Goal: Find specific page/section: Find specific page/section

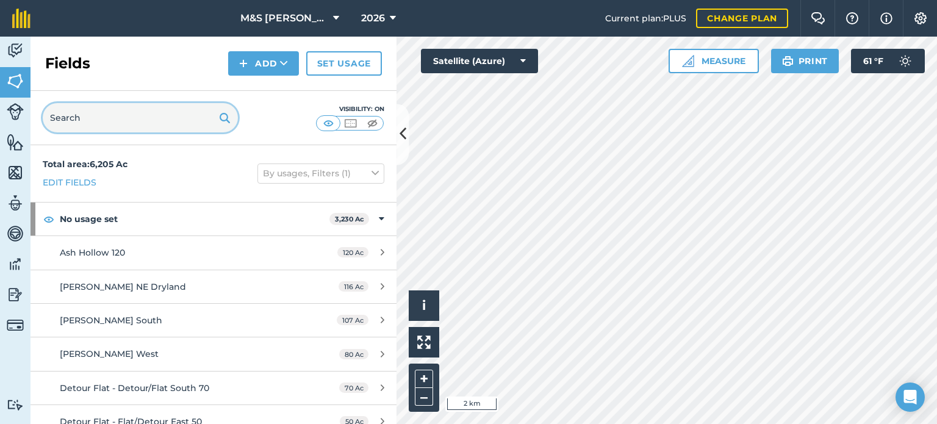
click at [162, 124] on input "text" at bounding box center [140, 117] width 195 height 29
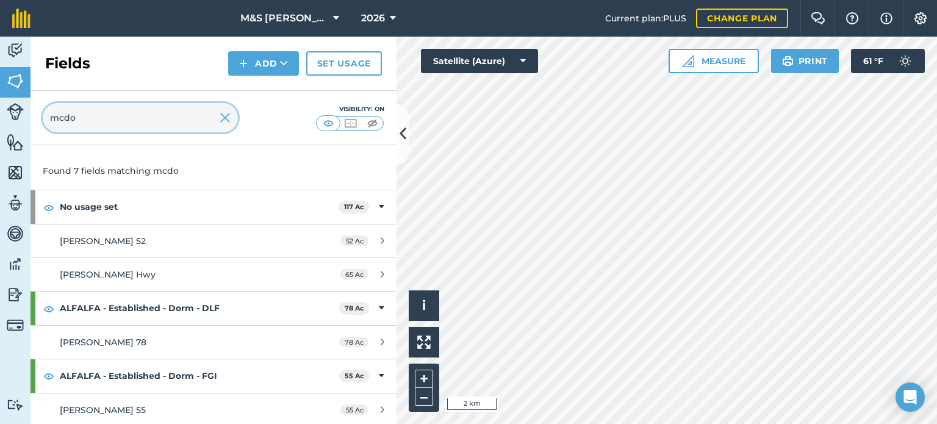
scroll to position [122, 0]
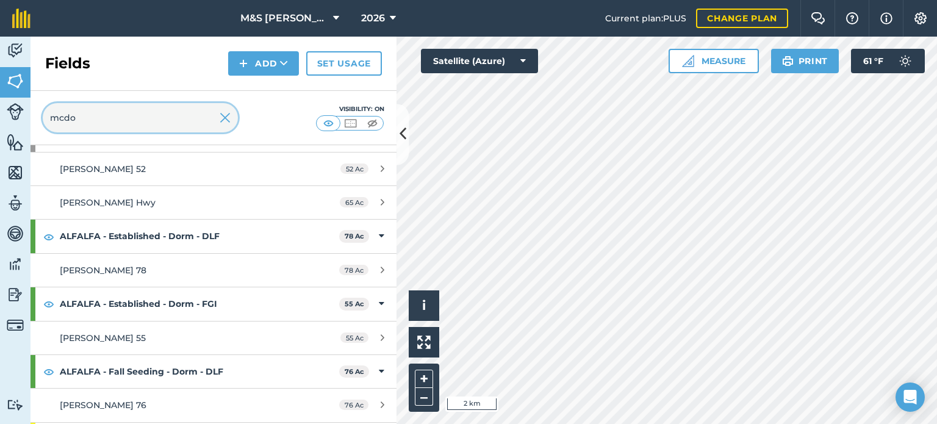
type input "mcdo"
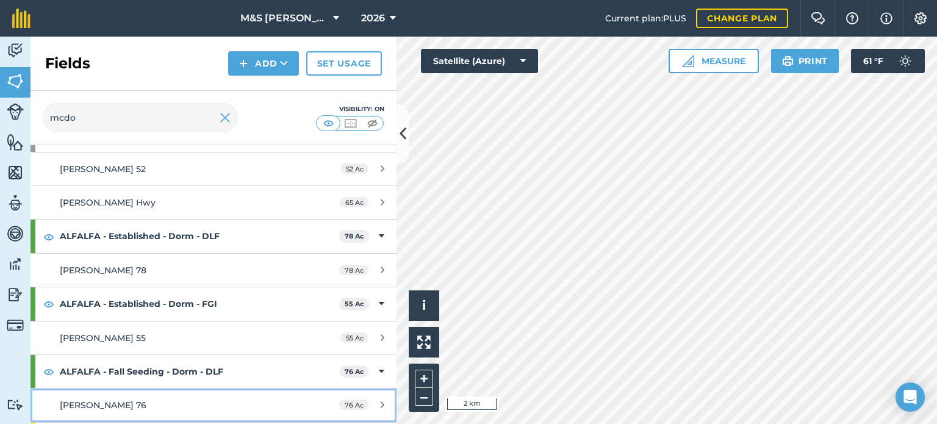
click at [132, 400] on div "[PERSON_NAME] 76" at bounding box center [174, 405] width 229 height 13
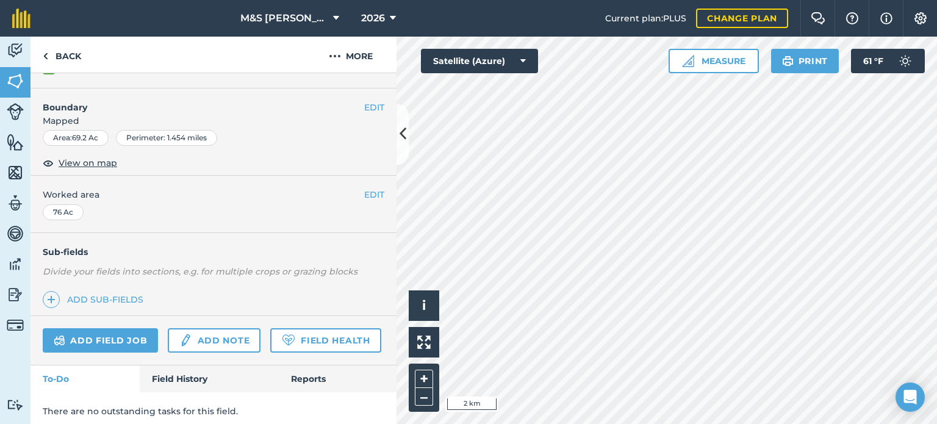
scroll to position [182, 0]
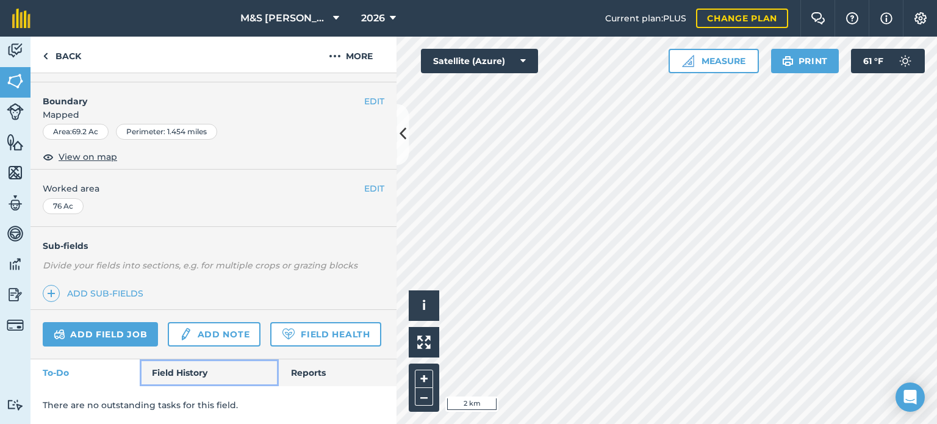
click at [199, 370] on link "Field History" at bounding box center [209, 372] width 139 height 27
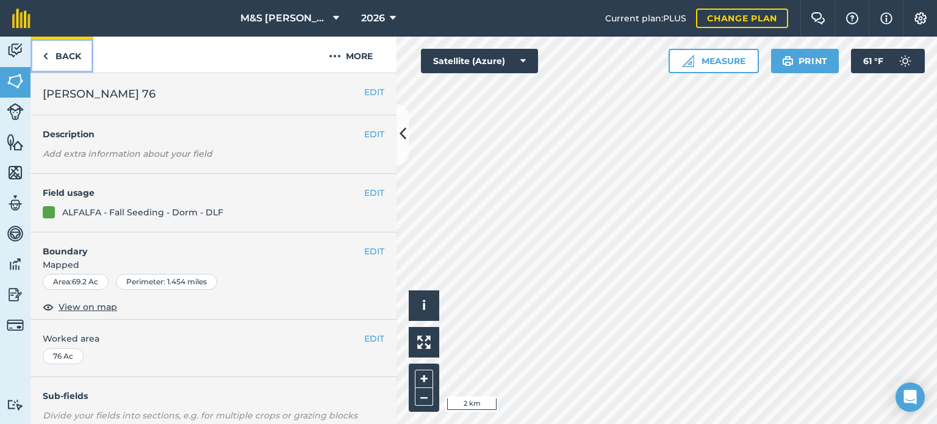
click at [63, 56] on link "Back" at bounding box center [62, 55] width 63 height 36
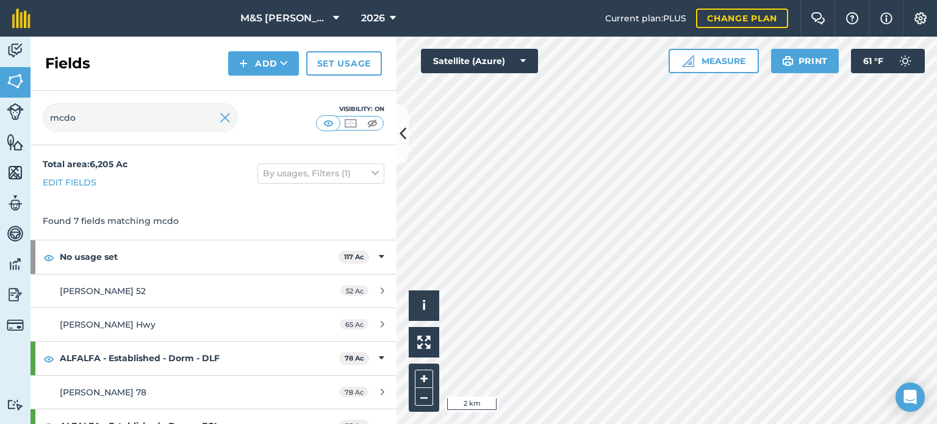
click at [239, 117] on div "mcdo Visibility: On" at bounding box center [214, 118] width 366 height 54
click at [222, 116] on img at bounding box center [225, 117] width 11 height 15
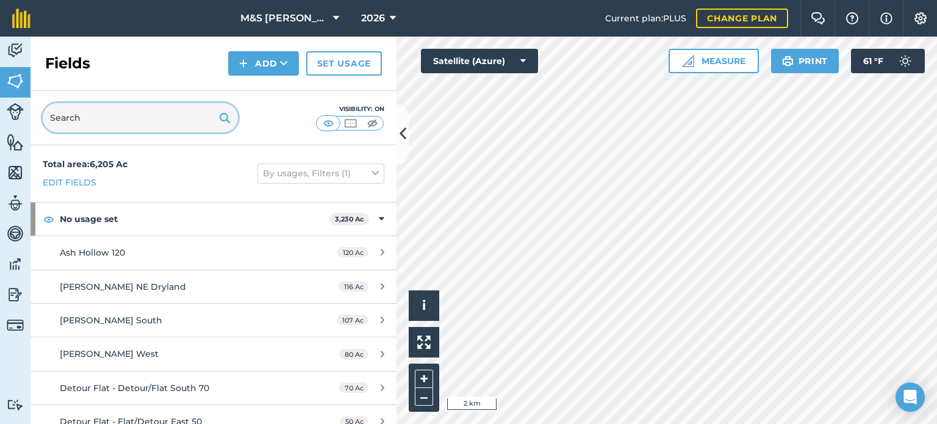
click at [162, 119] on input "text" at bounding box center [140, 117] width 195 height 29
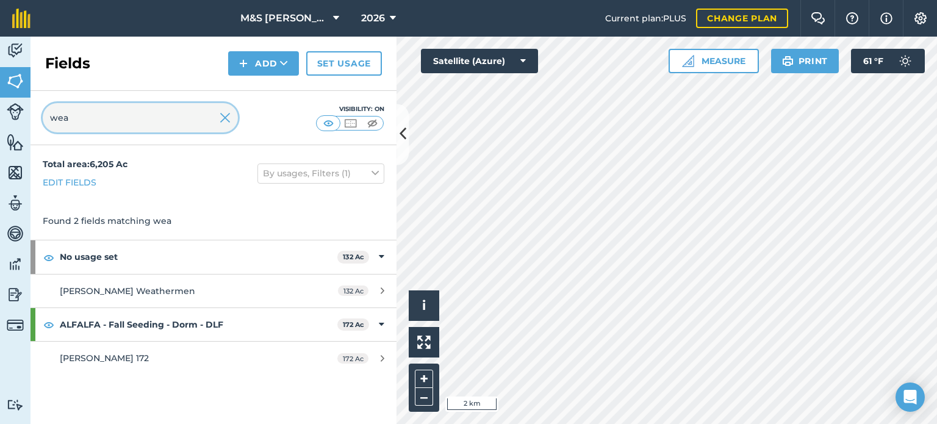
type input "wea"
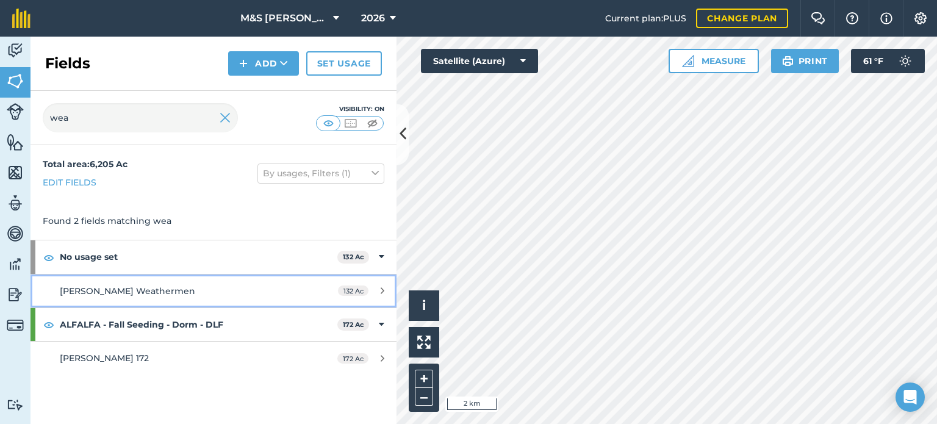
click at [131, 294] on span "[PERSON_NAME] Weathermen" at bounding box center [127, 291] width 135 height 11
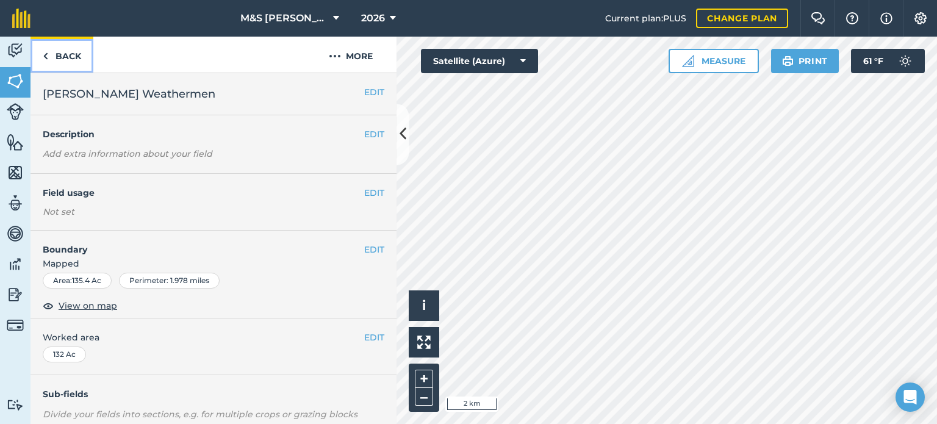
click at [60, 44] on link "Back" at bounding box center [62, 55] width 63 height 36
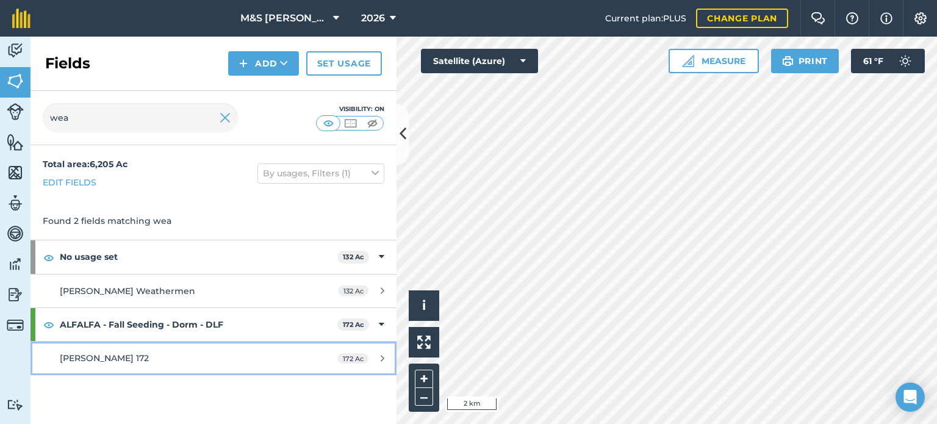
click at [134, 370] on link "[PERSON_NAME] 172 172 Ac" at bounding box center [214, 358] width 366 height 33
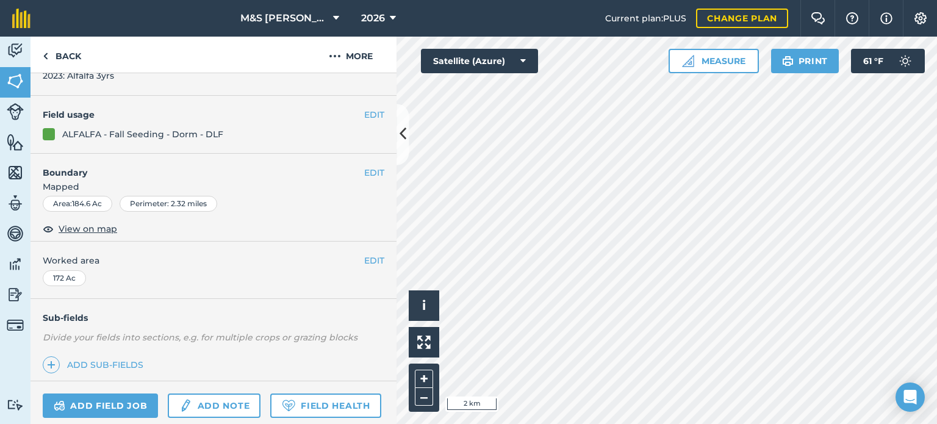
scroll to position [210, 0]
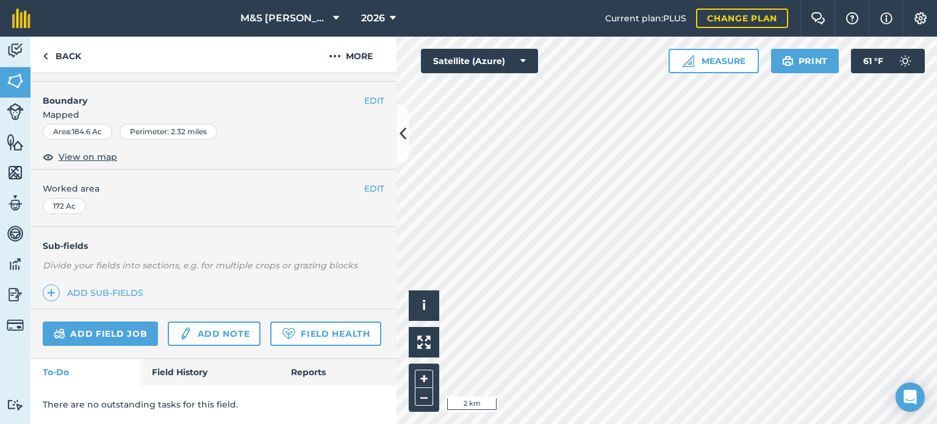
click at [200, 356] on div "Add field job Add note Field Health" at bounding box center [214, 333] width 366 height 49
click at [200, 372] on link "Field History" at bounding box center [209, 372] width 139 height 27
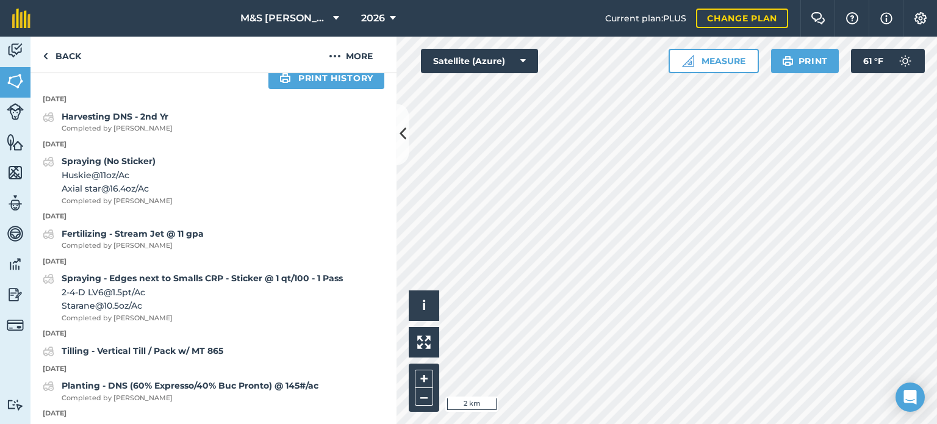
scroll to position [271, 0]
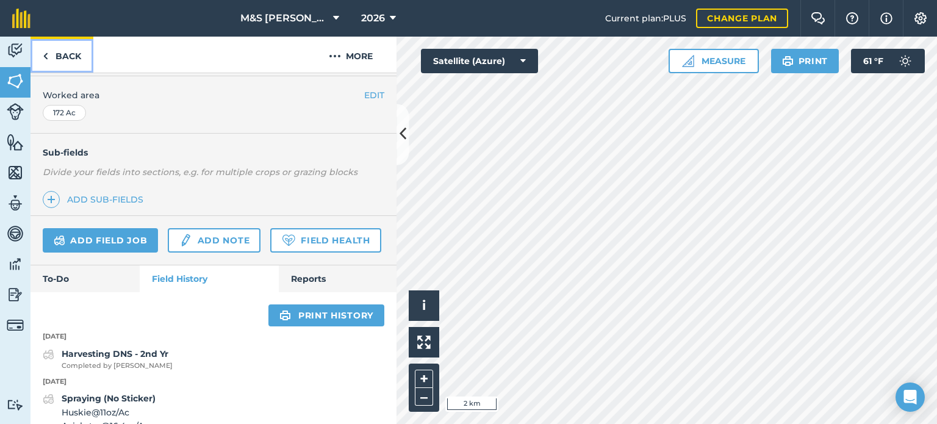
click at [81, 67] on link "Back" at bounding box center [62, 55] width 63 height 36
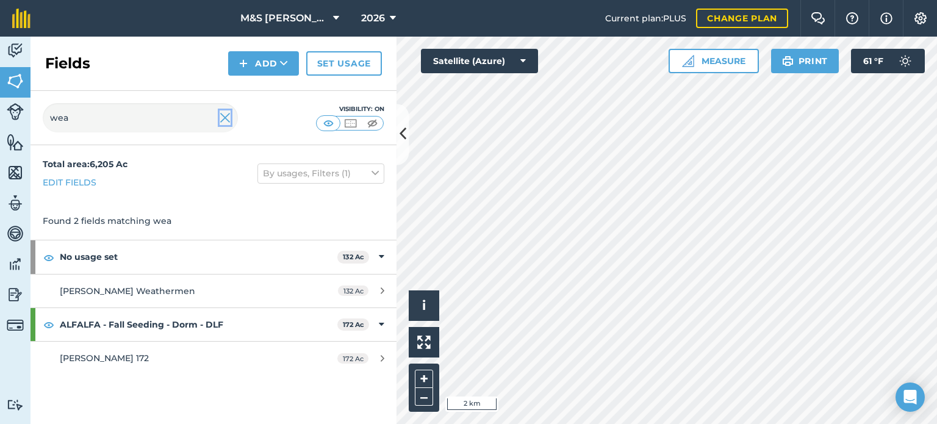
click at [223, 110] on img at bounding box center [225, 117] width 11 height 15
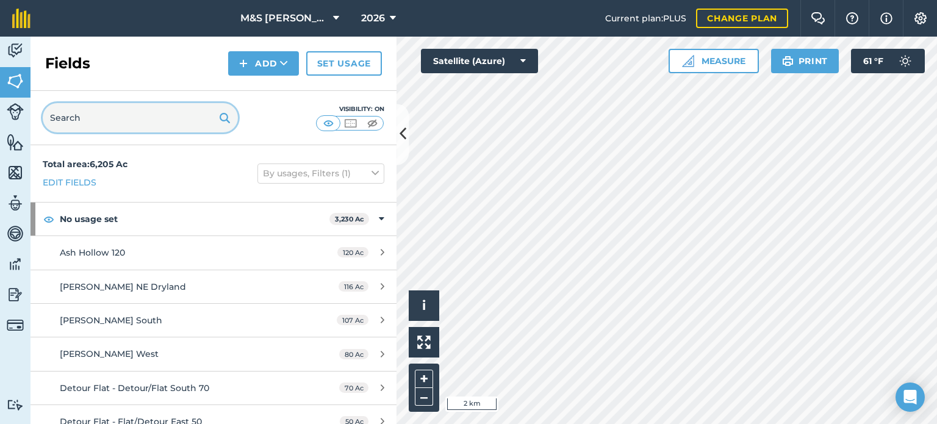
click at [178, 112] on input "text" at bounding box center [140, 117] width 195 height 29
